Goal: Transaction & Acquisition: Purchase product/service

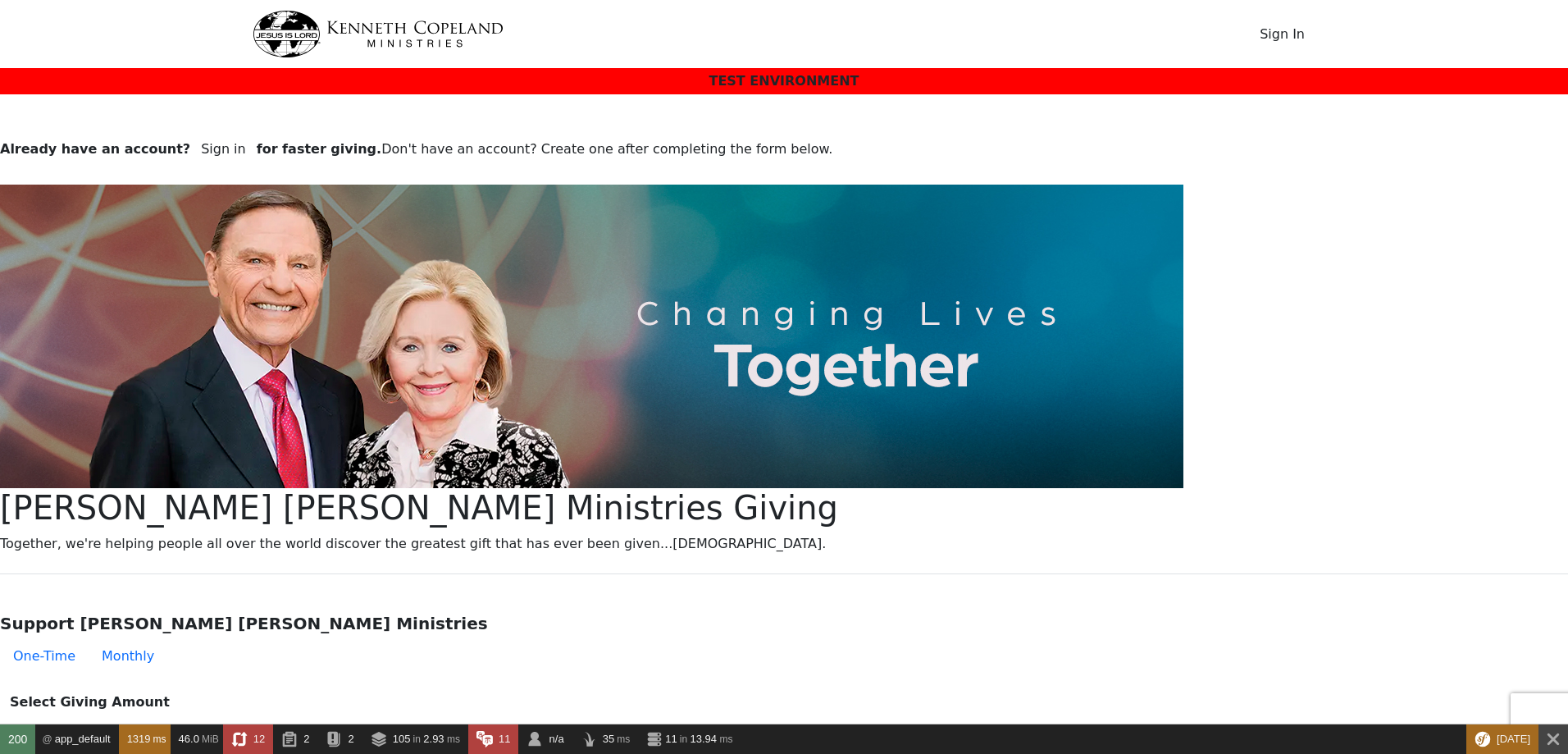
type input "[EMAIL_ADDRESS][DOMAIN_NAME]"
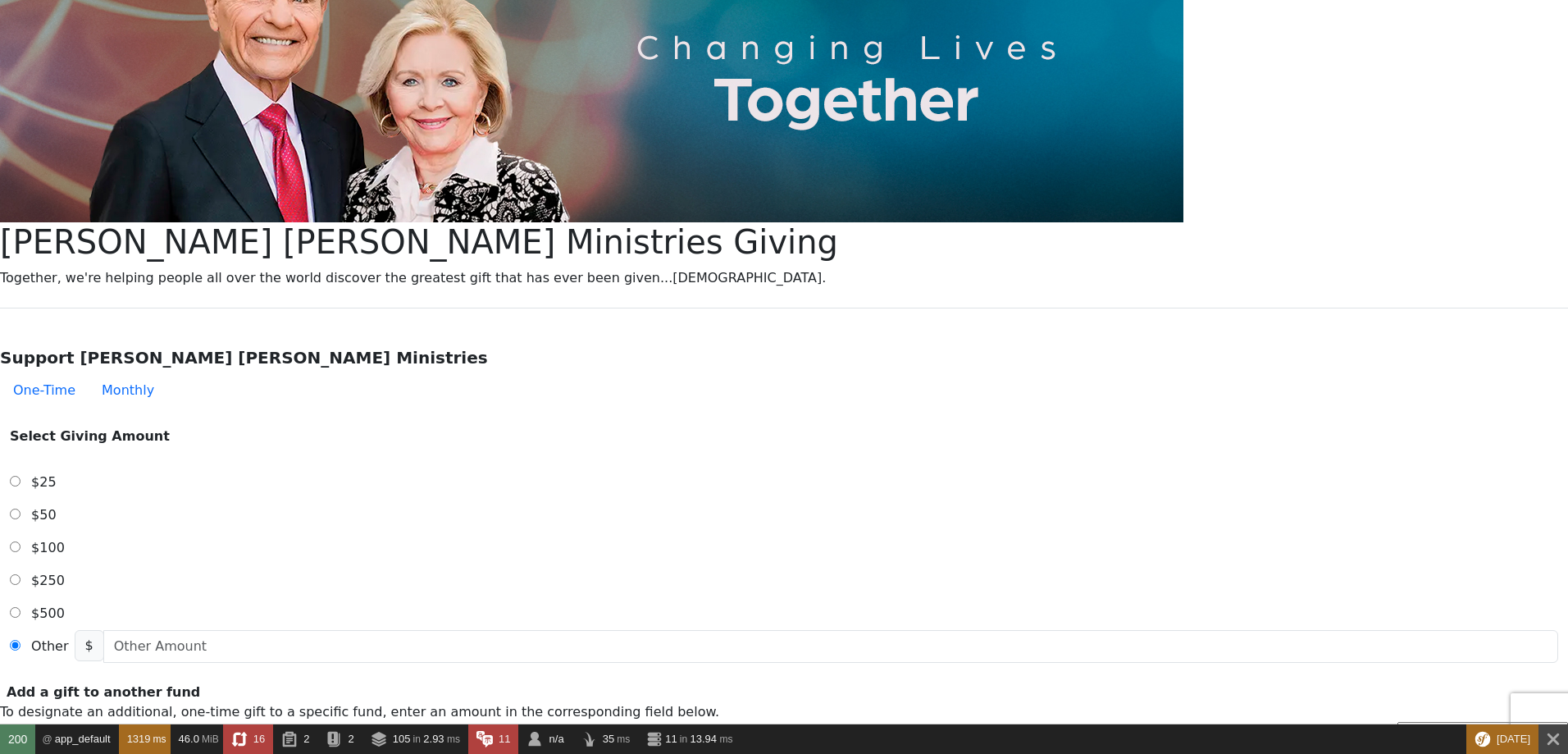
scroll to position [463, 0]
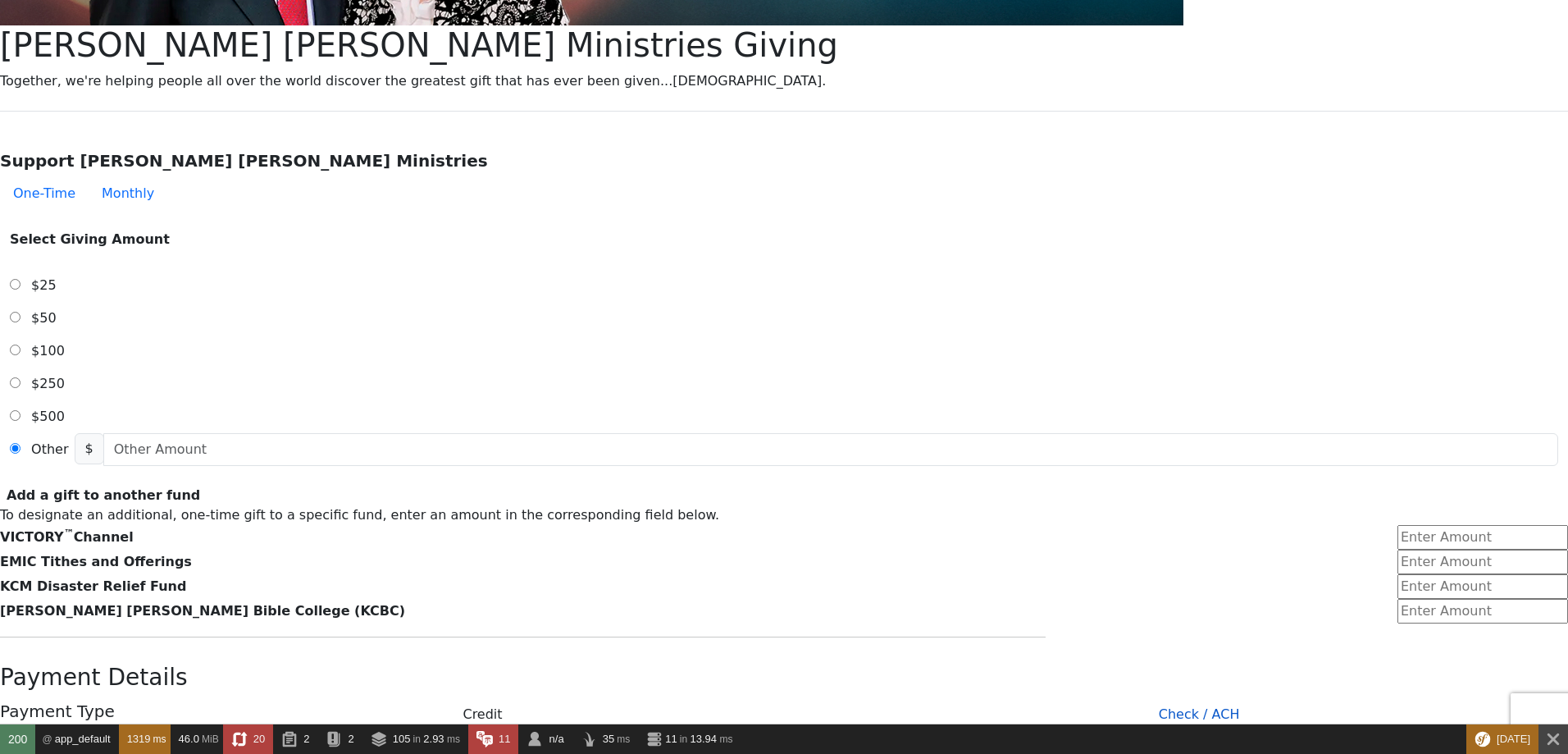
click at [871, 698] on button "Check / ACH" at bounding box center [1199, 714] width 738 height 33
click at [697, 698] on button "Credit" at bounding box center [482, 714] width 696 height 33
click at [843, 698] on button "Check / ACH" at bounding box center [1199, 714] width 738 height 33
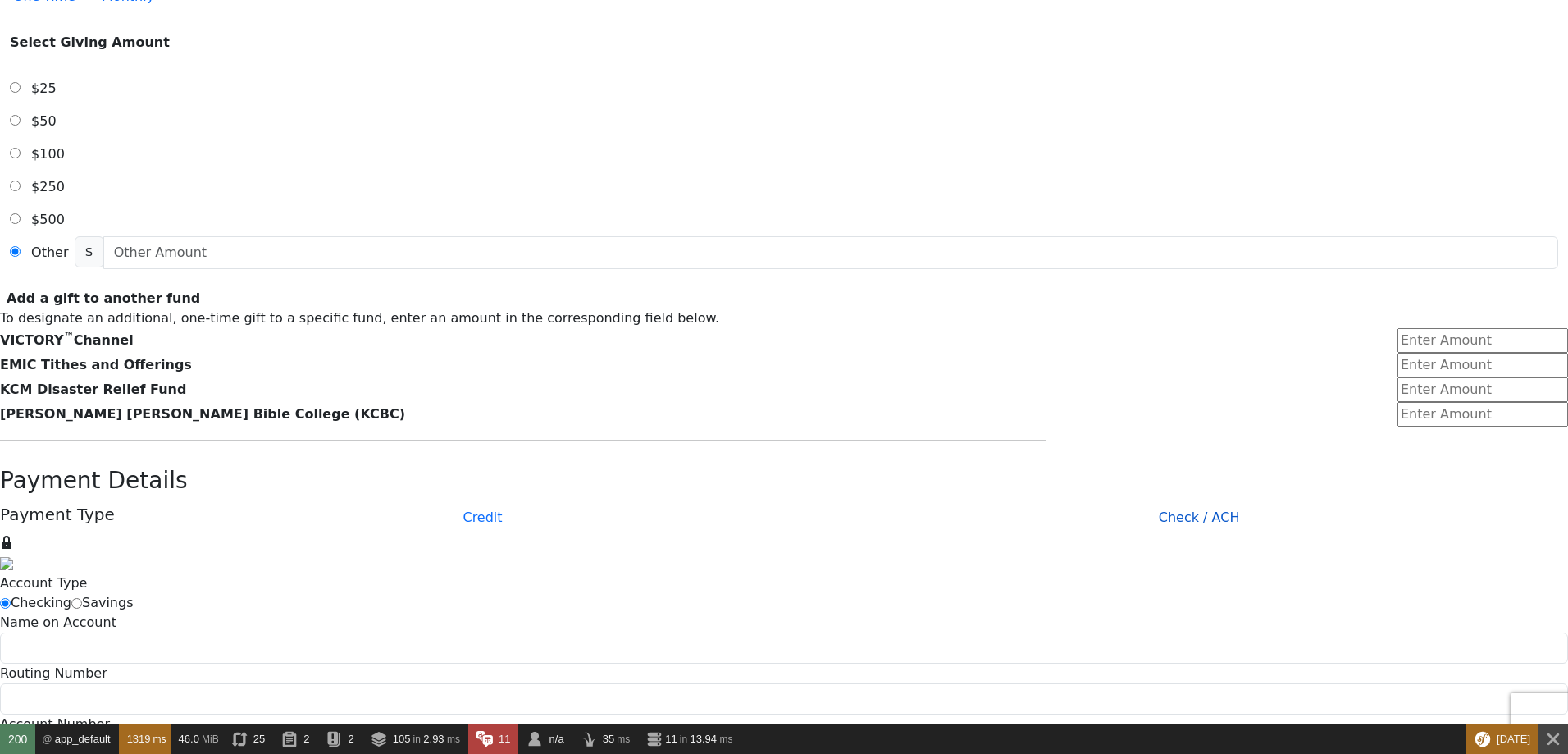
scroll to position [561, 0]
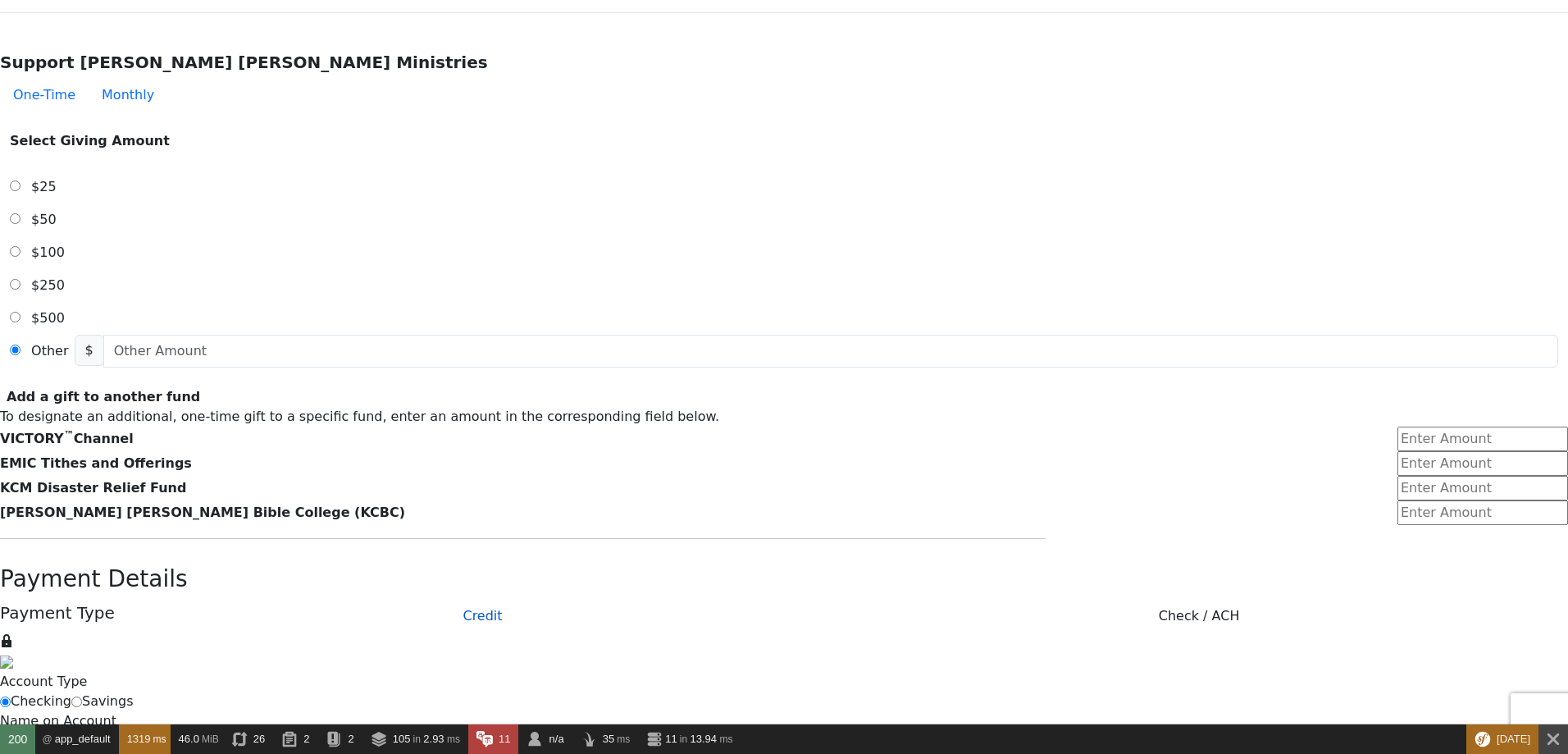
click at [674, 600] on button "Credit" at bounding box center [482, 616] width 696 height 33
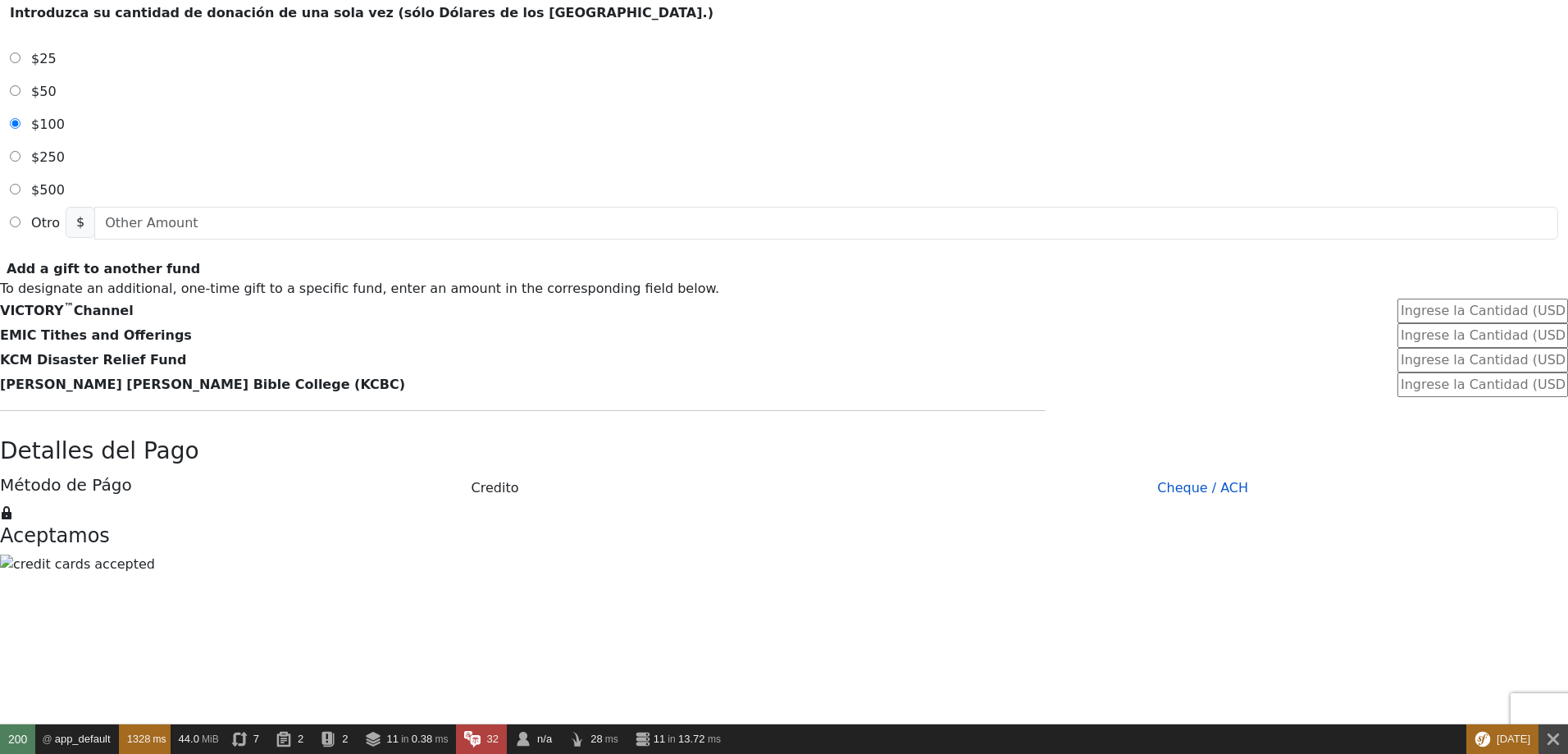
click at [847, 472] on button "Cheque / ACH" at bounding box center [1202, 488] width 731 height 33
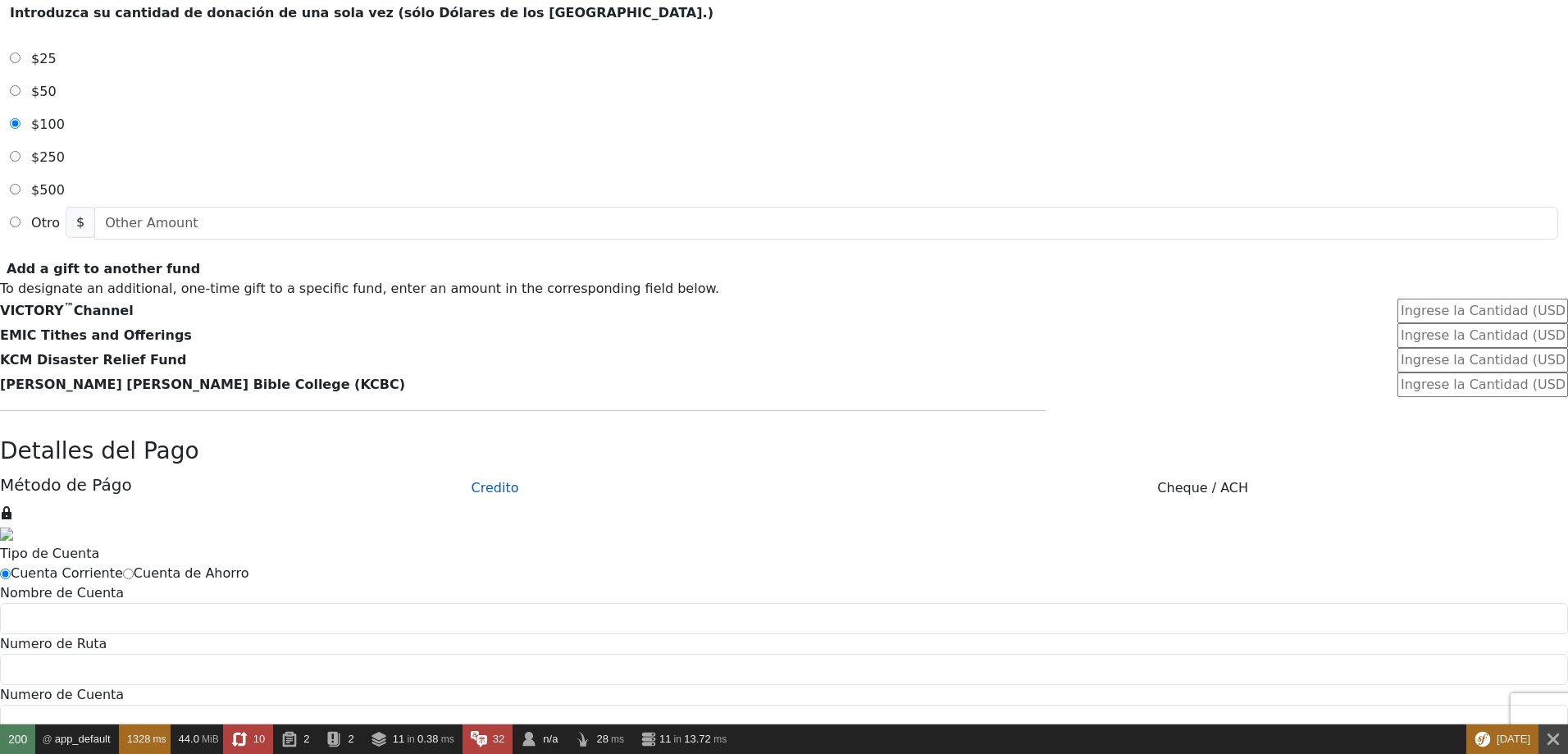
click at [707, 472] on button "Credito" at bounding box center [495, 488] width 688 height 33
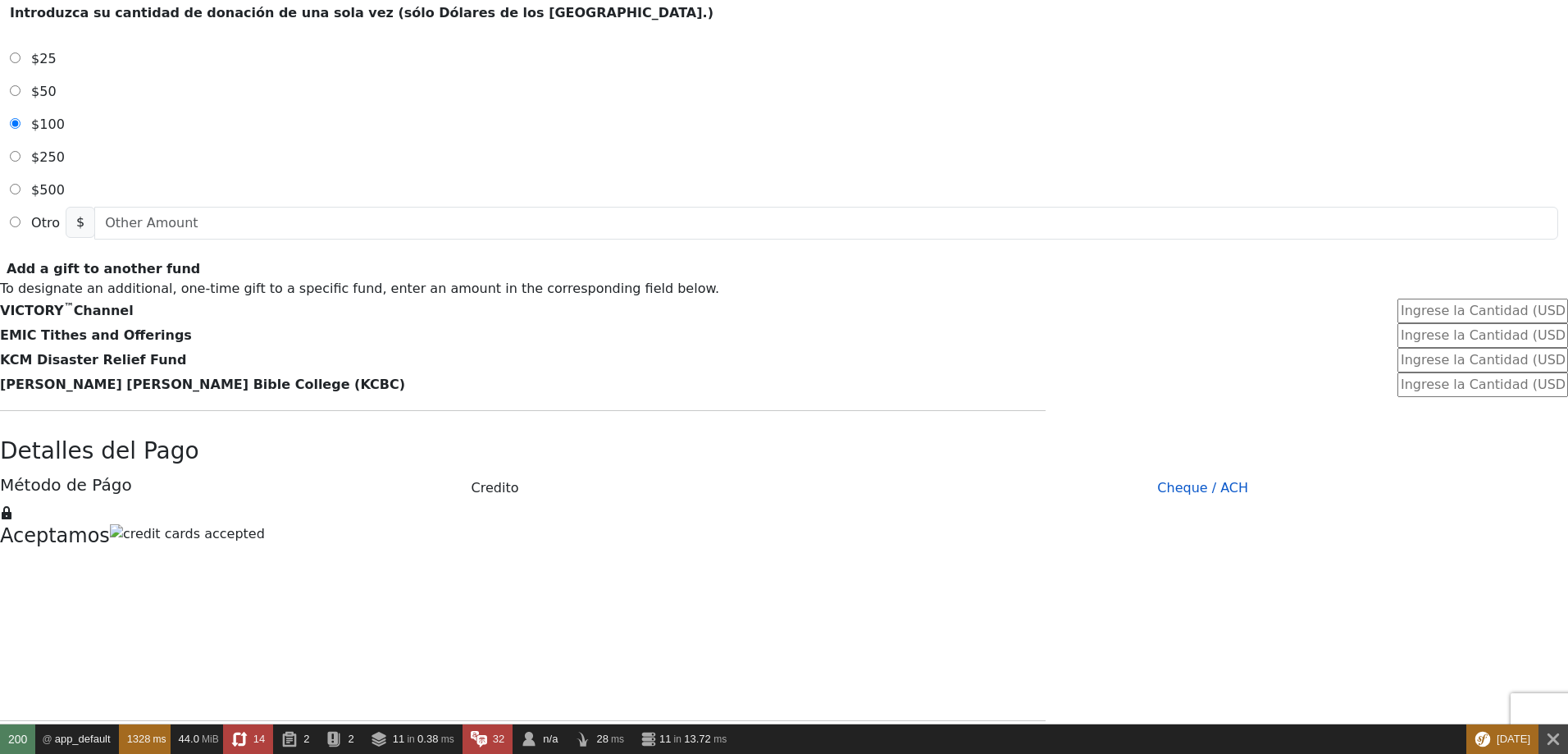
click at [837, 472] on button "Cheque / ACH" at bounding box center [1202, 488] width 731 height 33
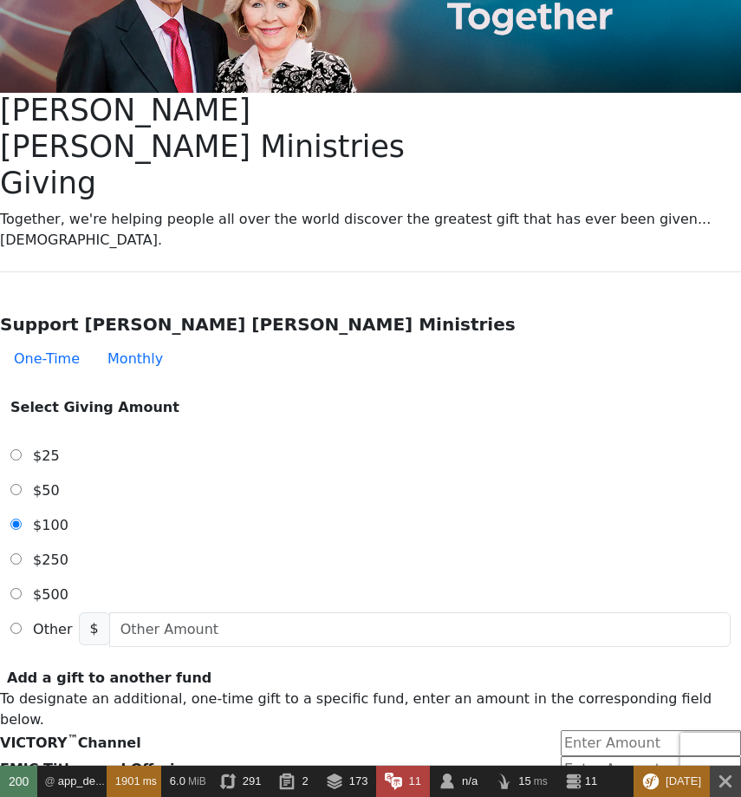
scroll to position [312, 0]
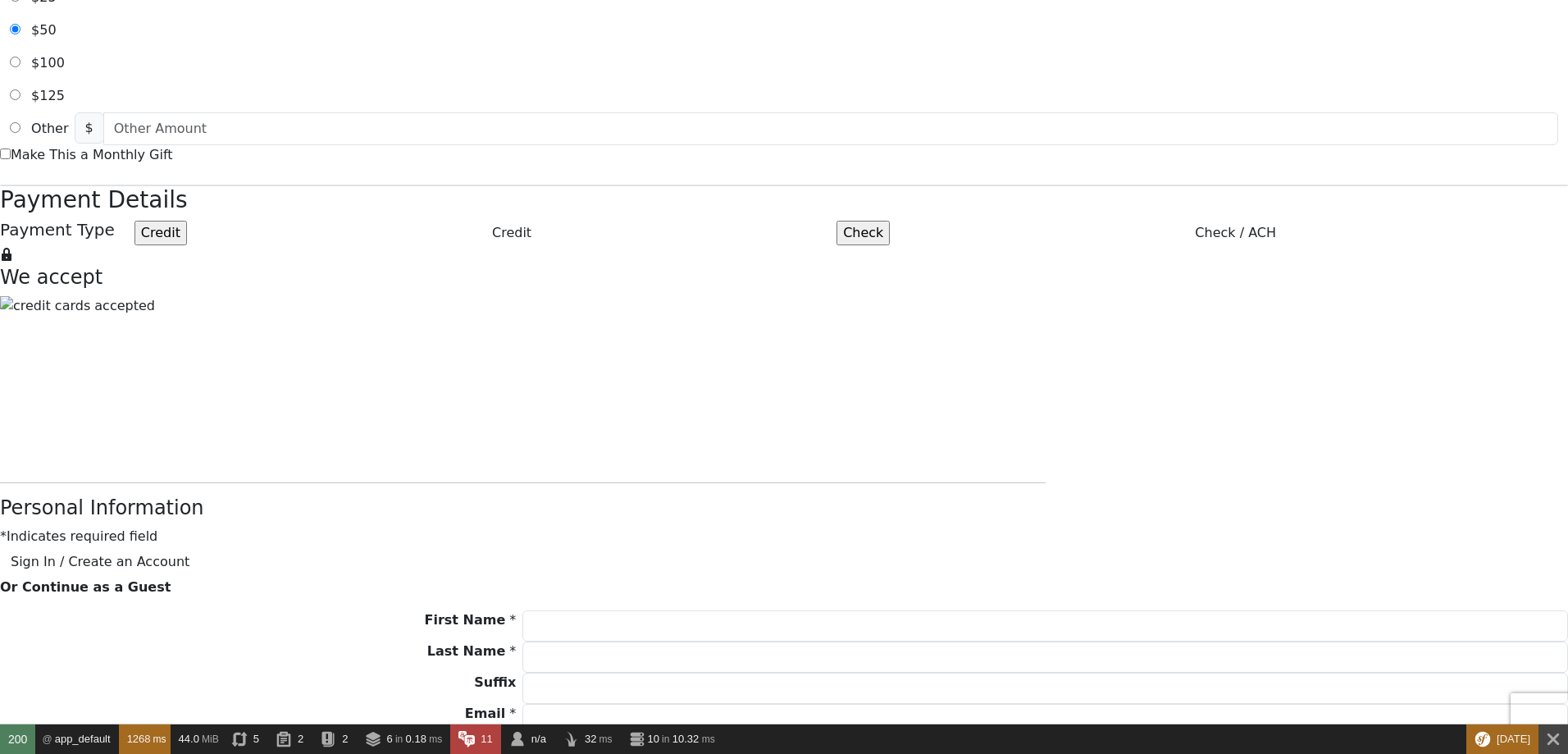
scroll to position [886, 0]
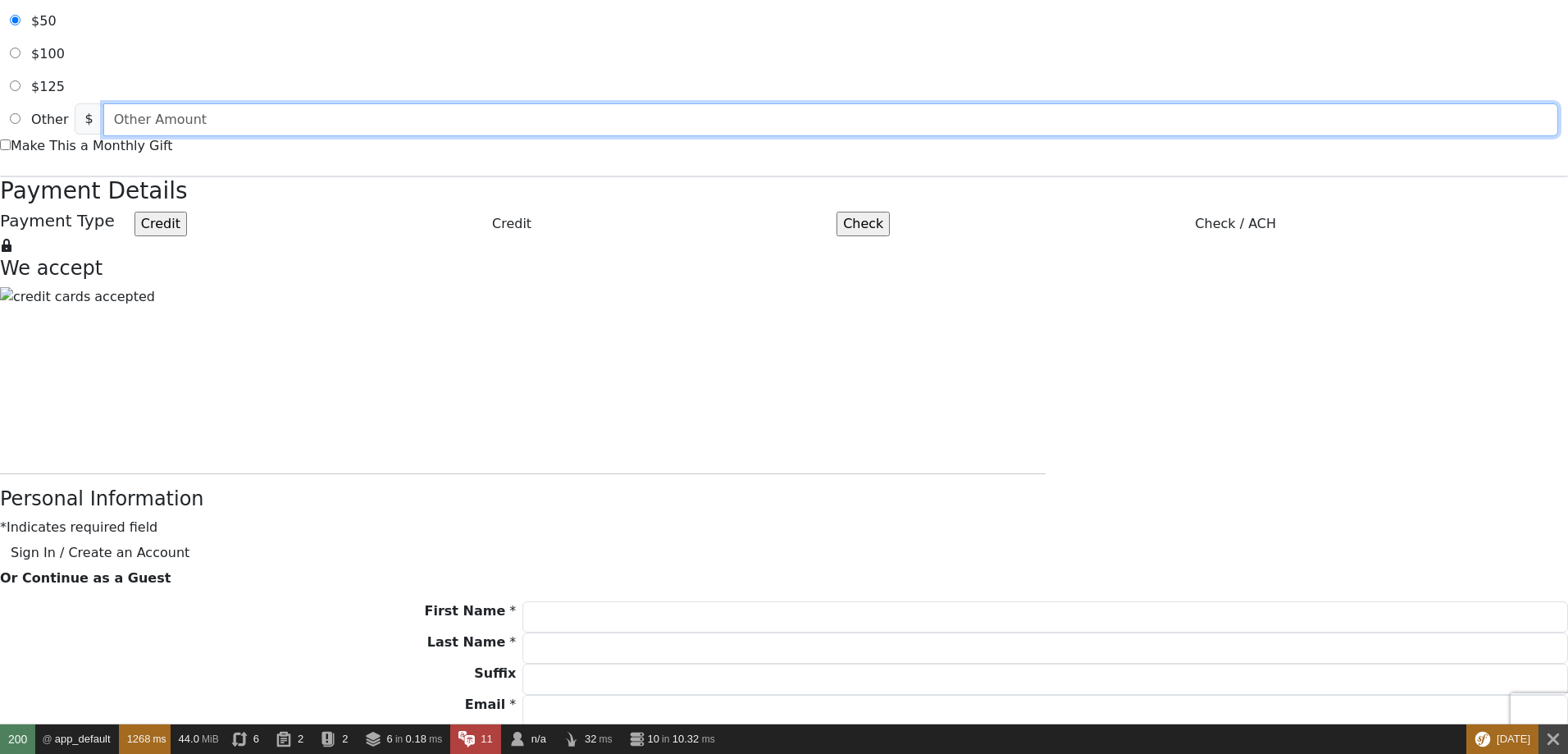
radio input "true"
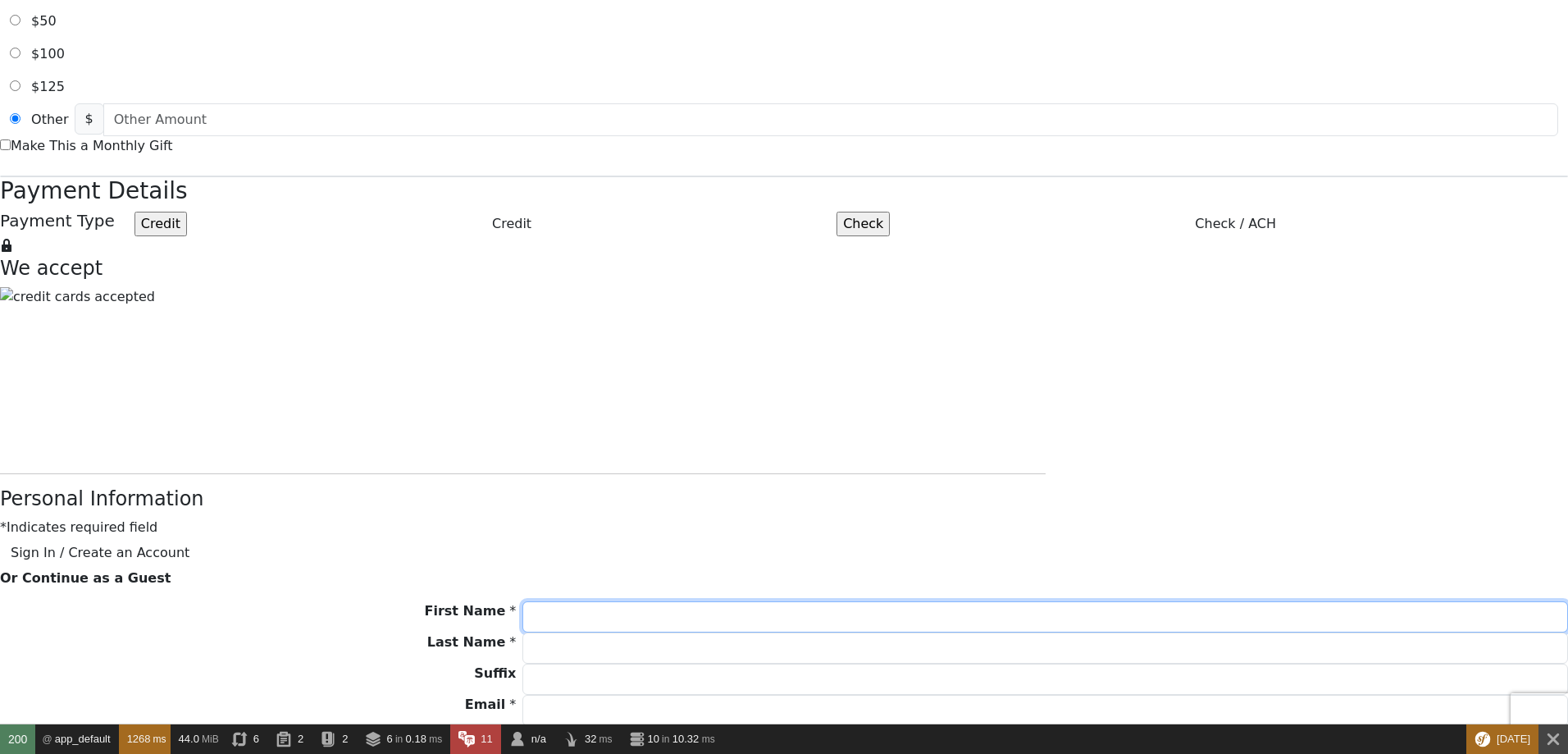
type input "[EMAIL_ADDRESS][DOMAIN_NAME]"
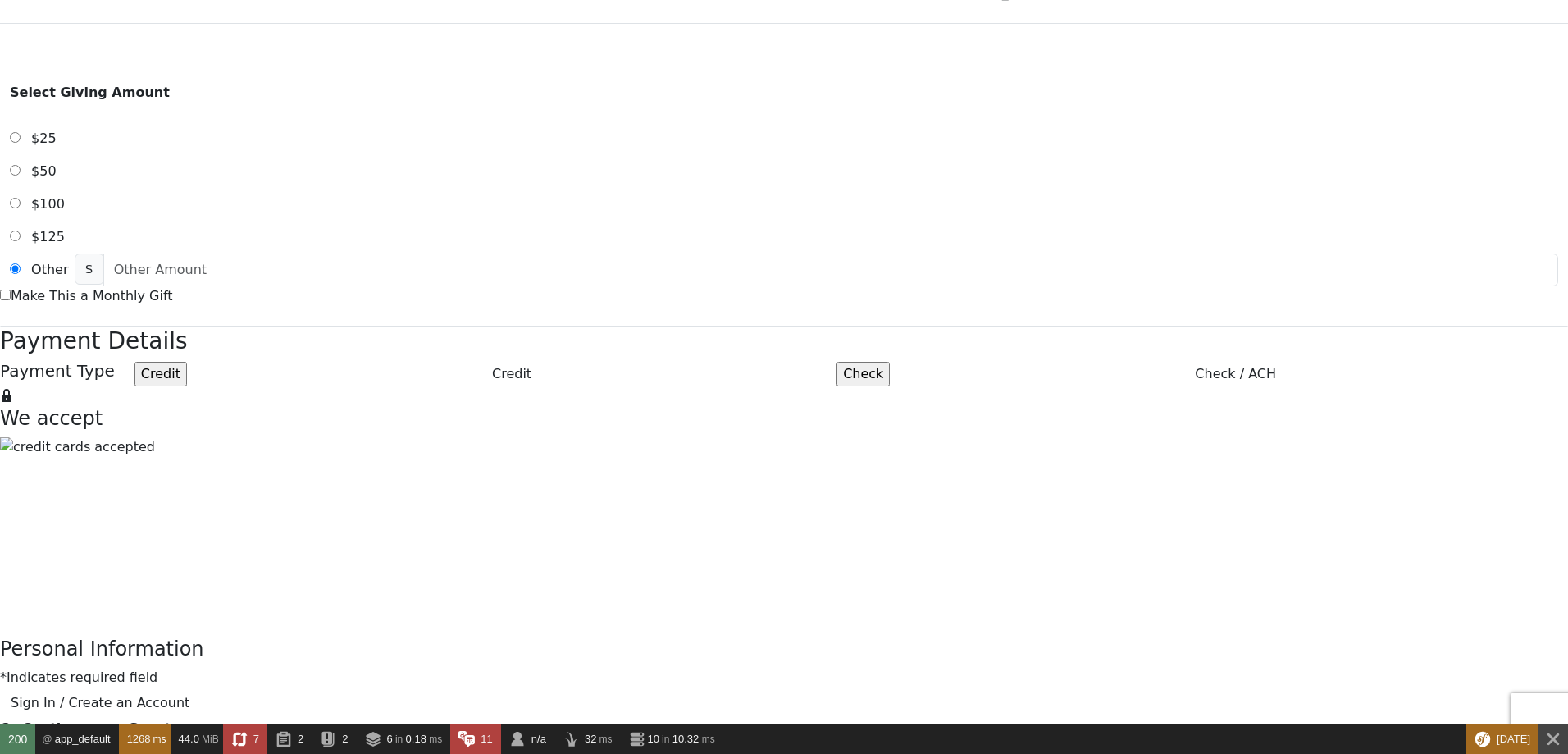
scroll to position [719, 0]
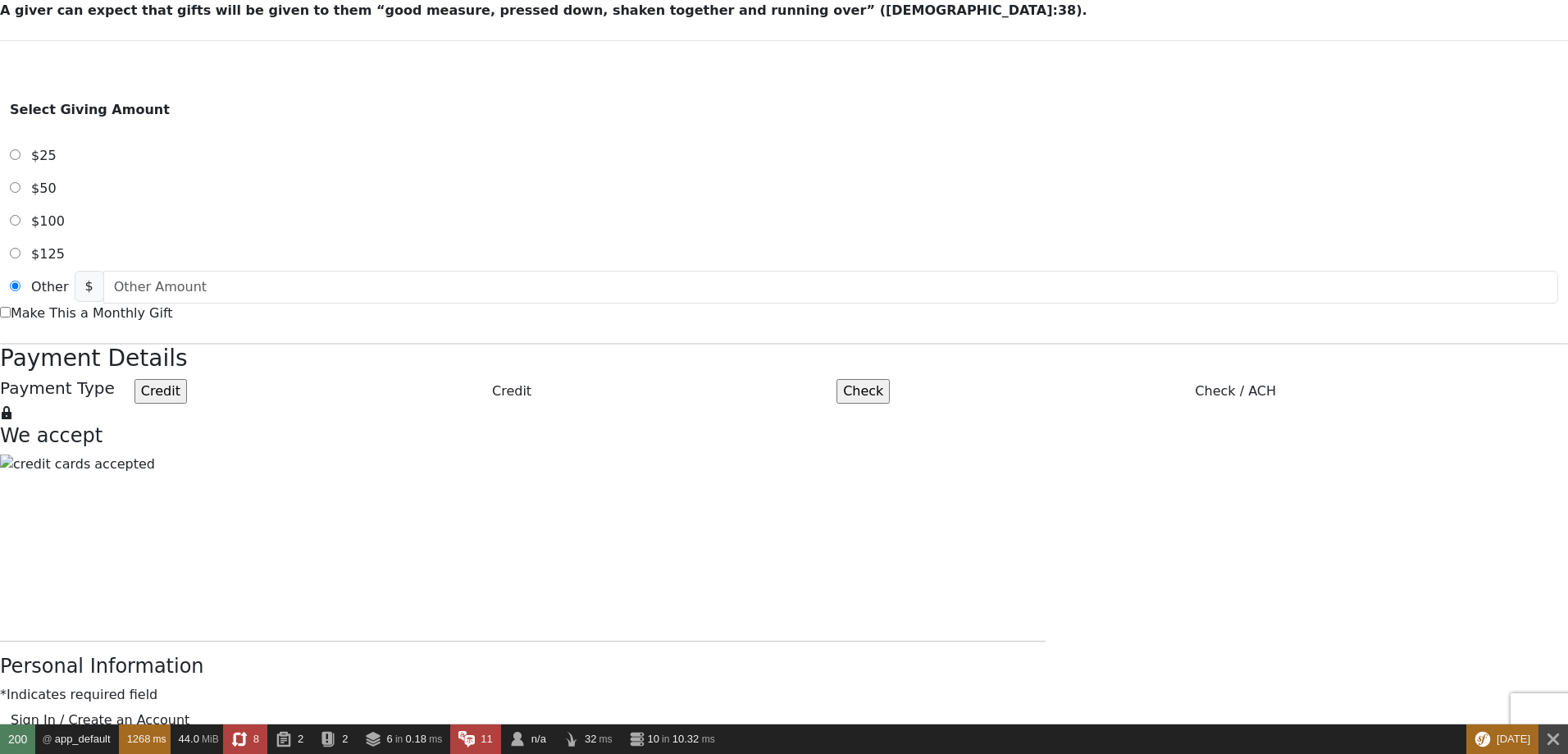
click at [903, 381] on label "Check / ACH" at bounding box center [1235, 391] width 665 height 20
click at [837, 379] on input "Check" at bounding box center [863, 392] width 53 height 25
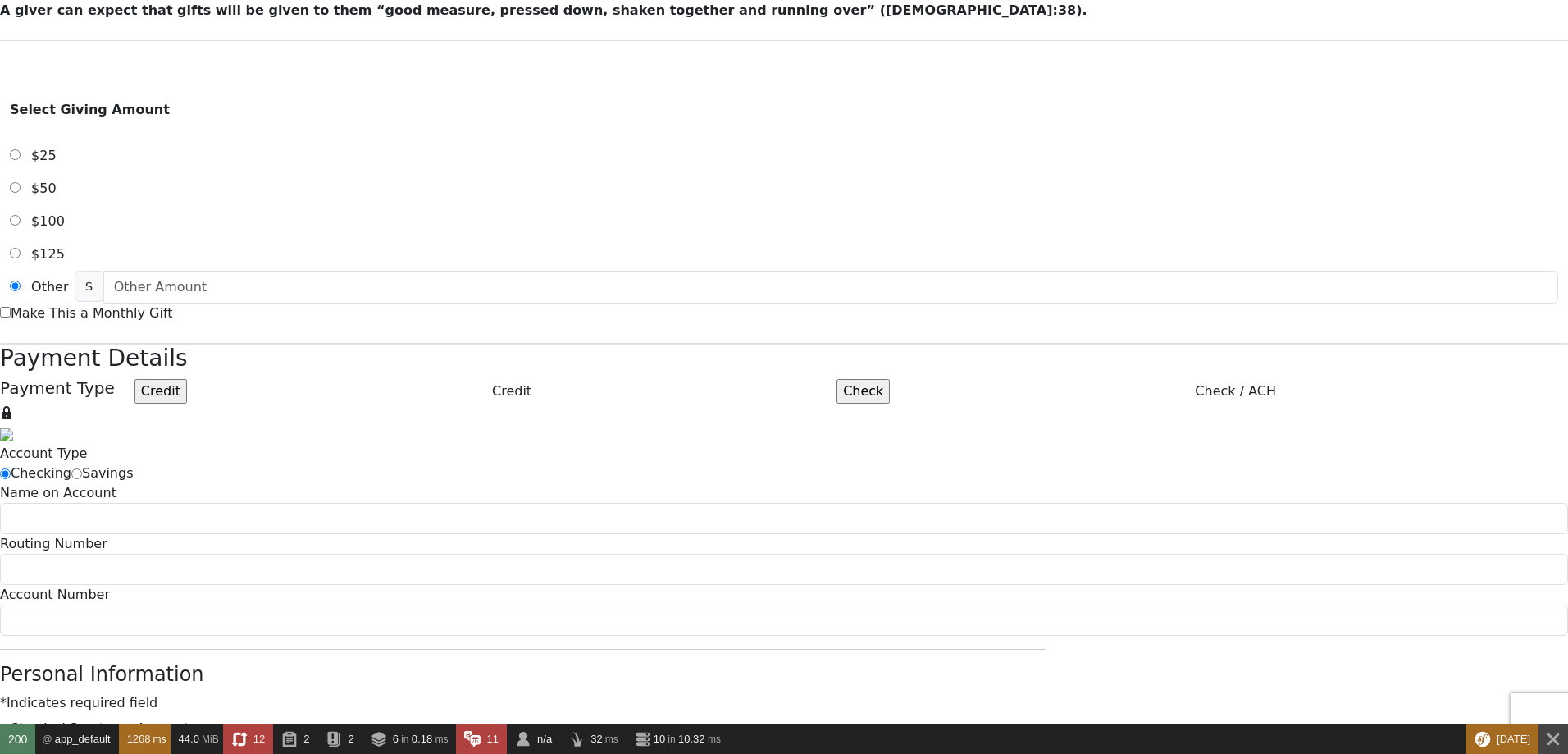
click at [740, 381] on label "Credit" at bounding box center [512, 391] width 623 height 20
click at [187, 379] on input "Credit" at bounding box center [161, 392] width 53 height 25
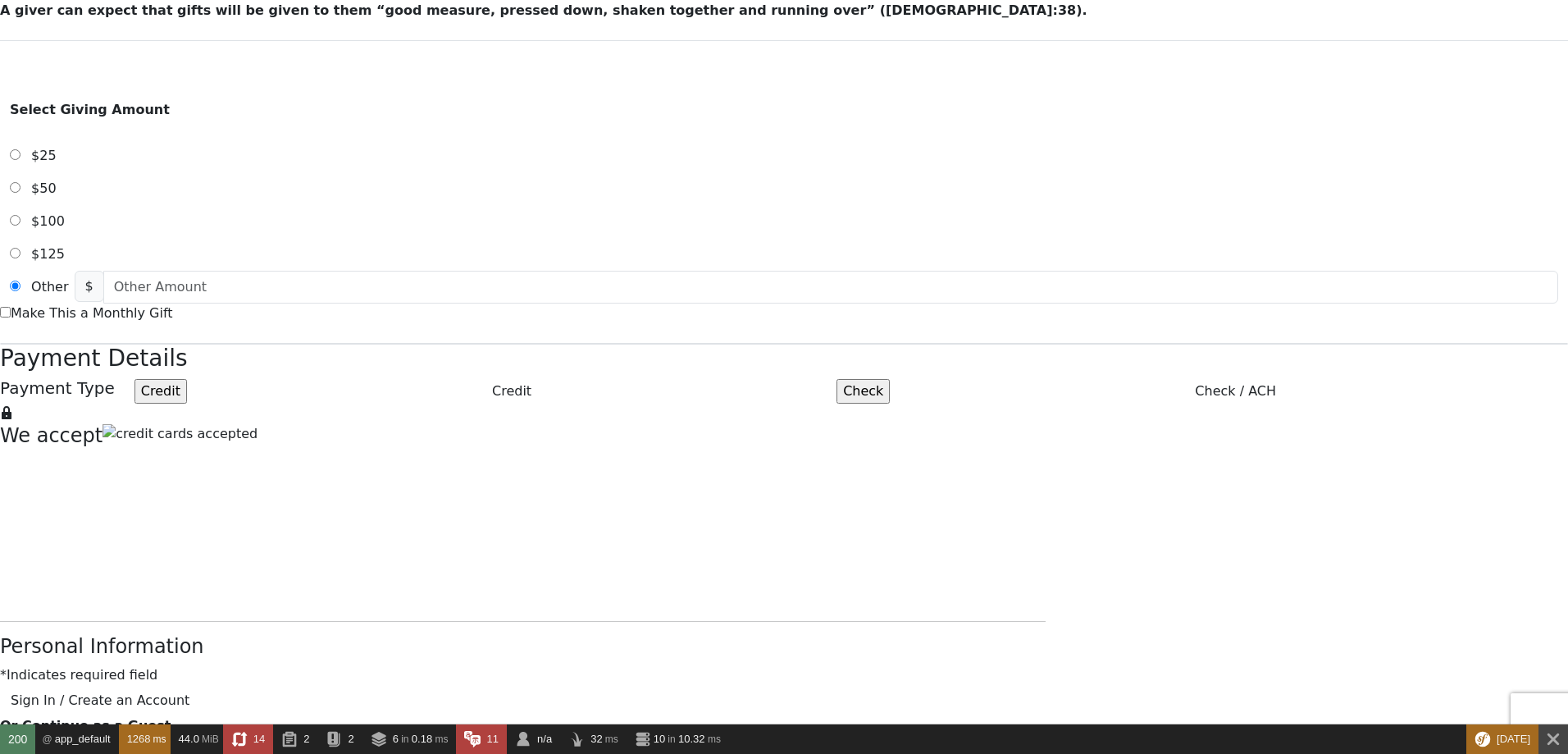
click at [903, 381] on label "Check / ACH" at bounding box center [1235, 391] width 665 height 20
click at [848, 379] on input "Check" at bounding box center [863, 392] width 53 height 25
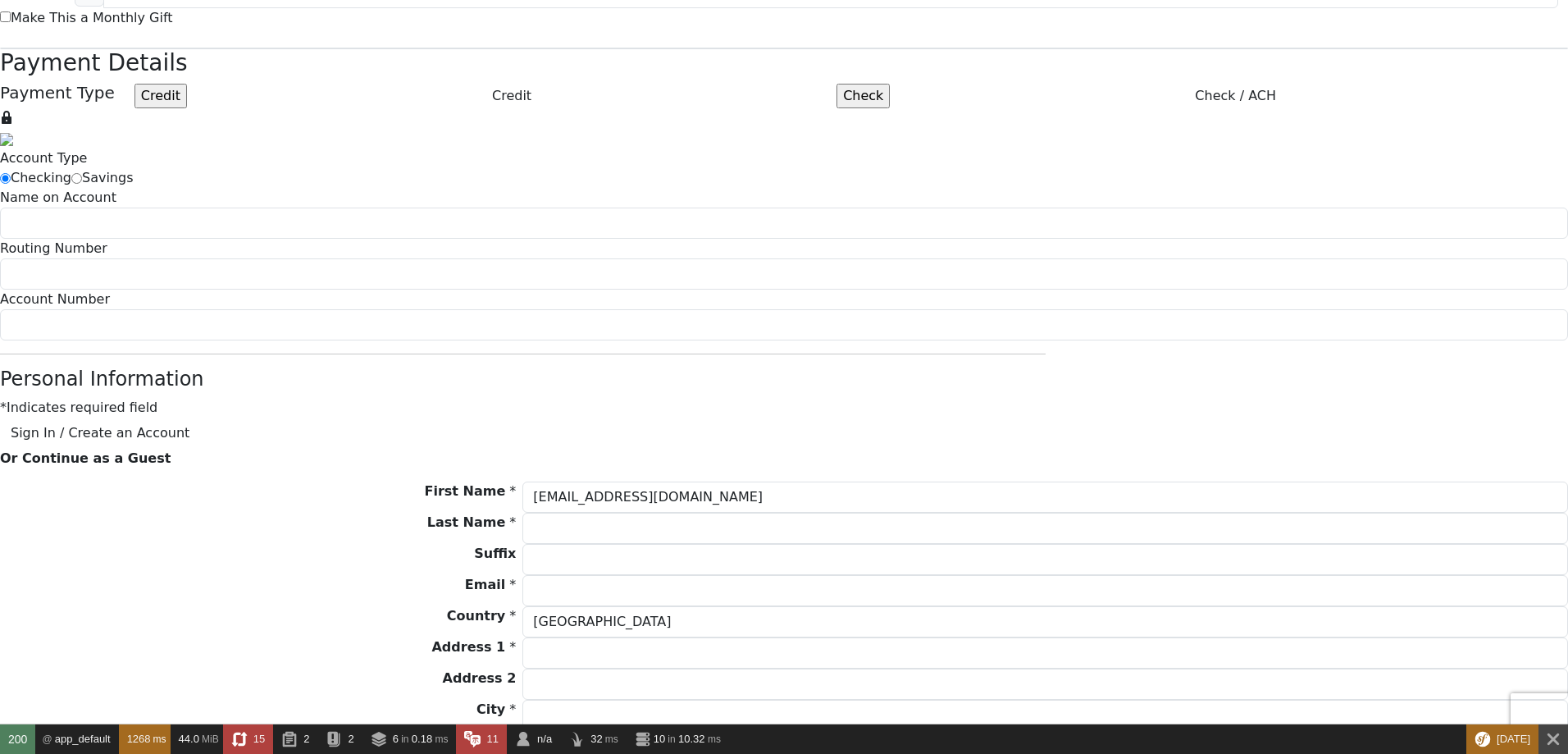
scroll to position [817, 0]
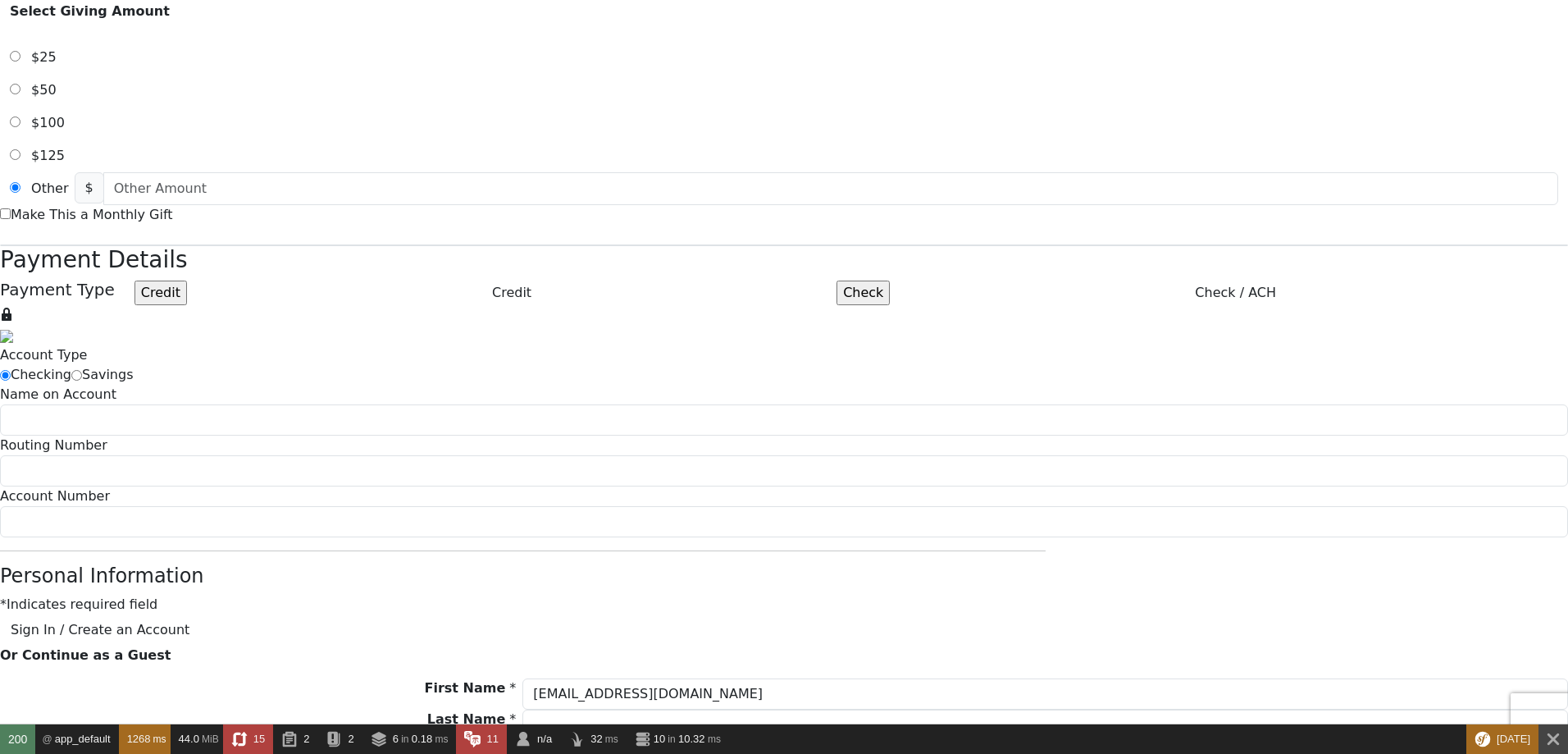
click at [674, 283] on label "Credit" at bounding box center [512, 292] width 623 height 20
click at [187, 281] on input "Credit" at bounding box center [161, 293] width 53 height 25
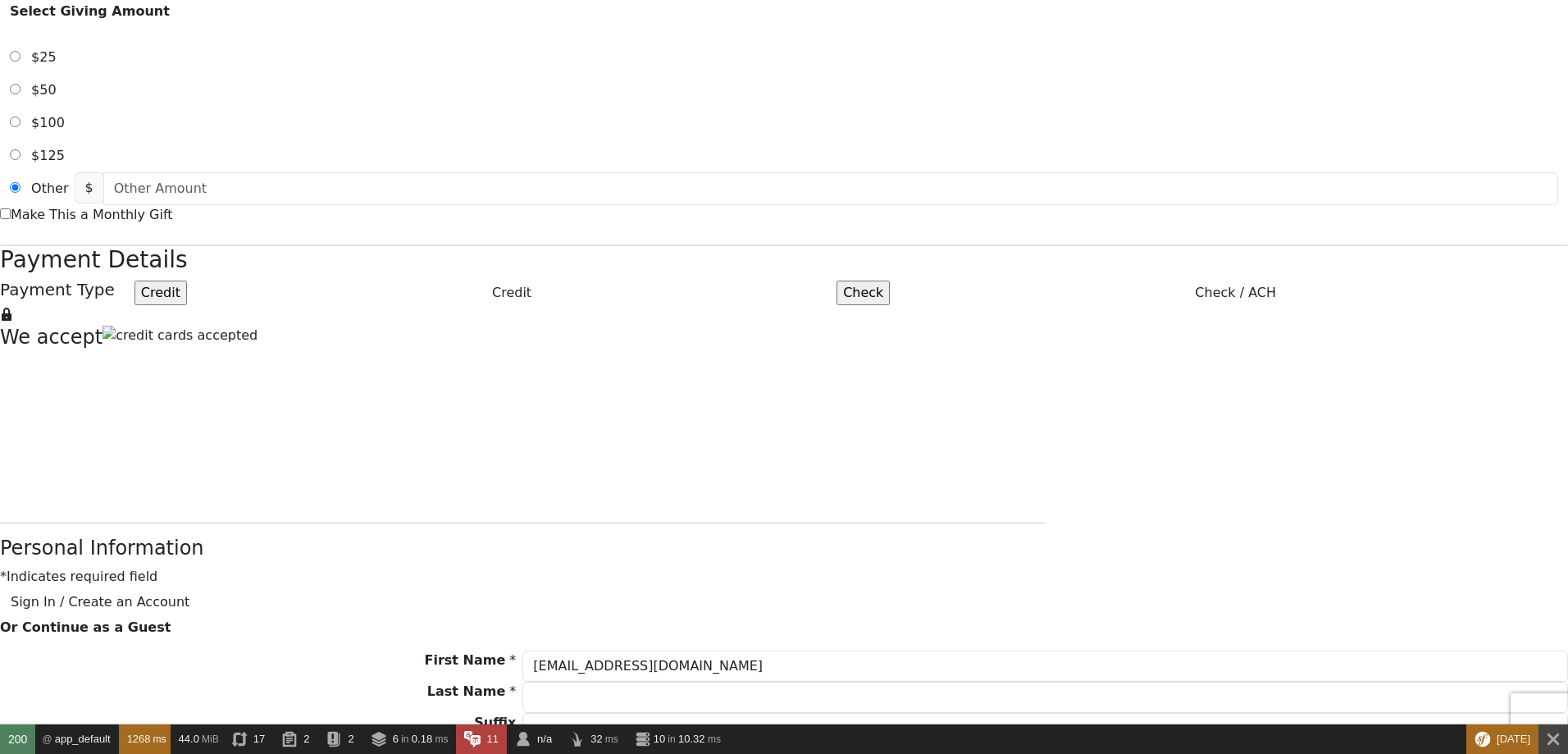
click at [507, 340] on form "[PERSON_NAME] [PERSON_NAME] Ministries Online Giving Your seed sown will go to …" at bounding box center [784, 254] width 1568 height 1953
click at [1195, 306] on form "[PERSON_NAME] [PERSON_NAME] Ministries Online Giving Your seed sown will go to …" at bounding box center [784, 254] width 1568 height 1953
click at [1153, 235] on form "[PERSON_NAME] [PERSON_NAME] Ministries Online Giving Your seed sown will go to …" at bounding box center [784, 254] width 1568 height 1953
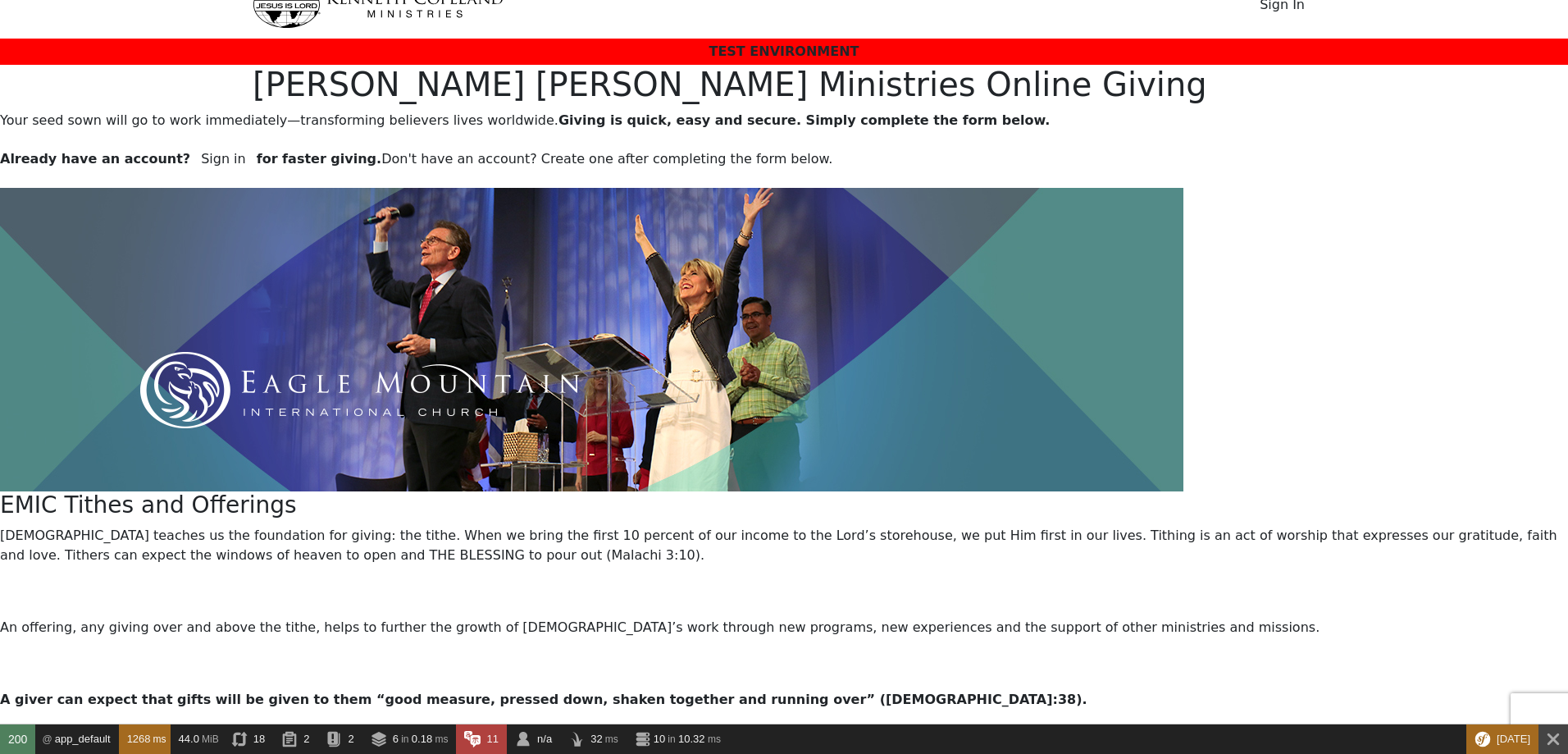
scroll to position [0, 0]
